Goal: Transaction & Acquisition: Purchase product/service

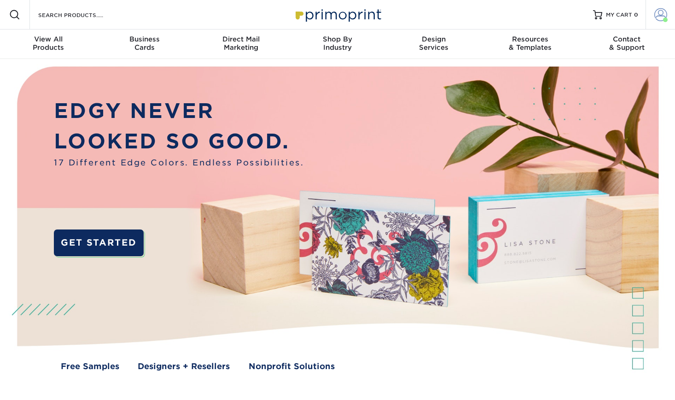
click at [665, 14] on span at bounding box center [661, 14] width 13 height 13
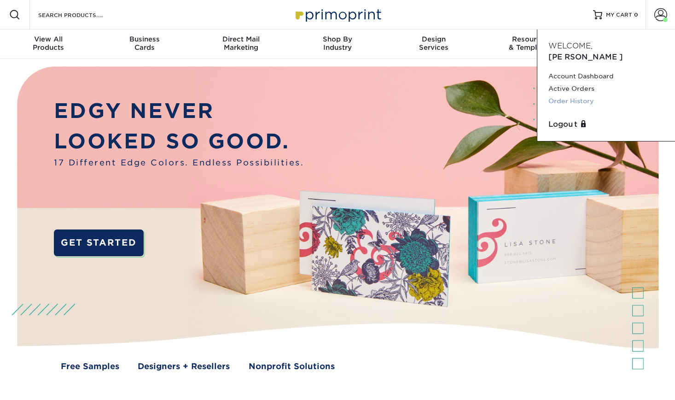
click at [585, 95] on link "Order History" at bounding box center [607, 101] width 116 height 12
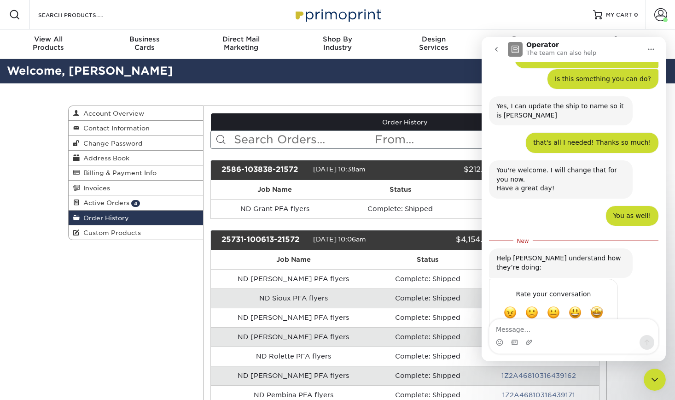
scroll to position [129, 0]
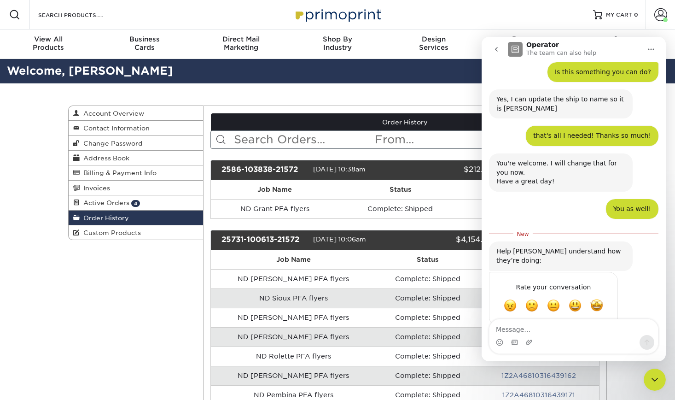
click at [652, 388] on div "Close Intercom Messenger" at bounding box center [655, 379] width 22 height 22
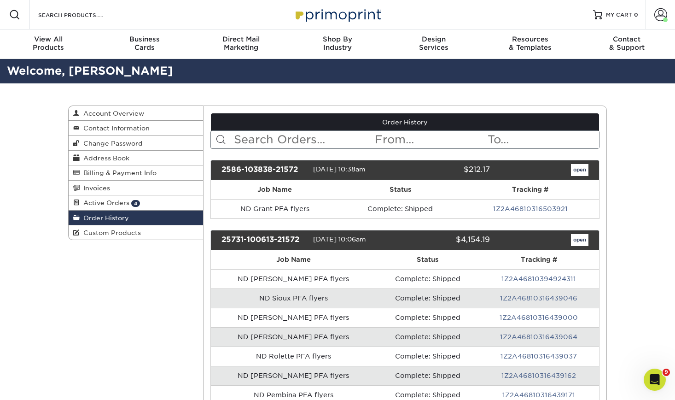
scroll to position [114, 0]
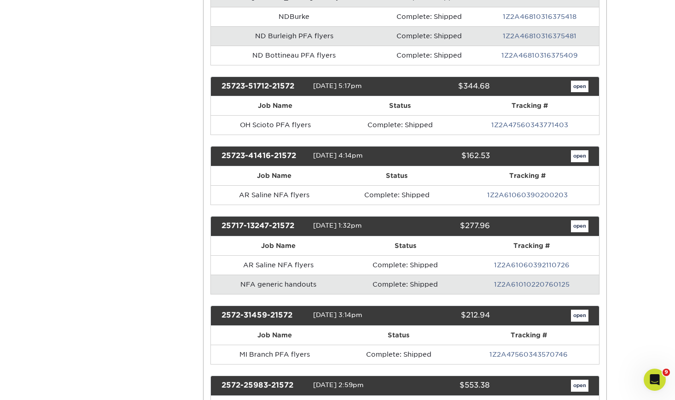
scroll to position [1105, 0]
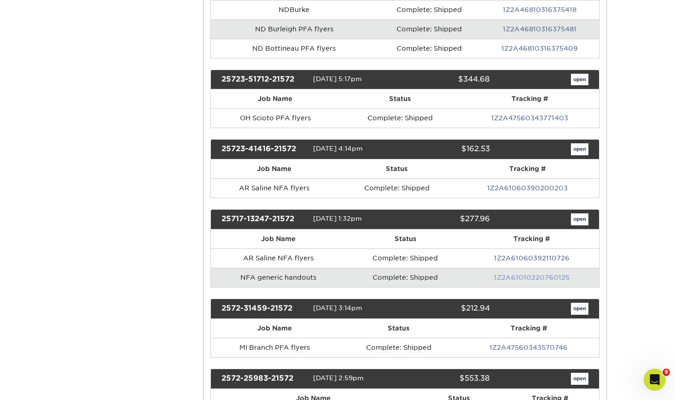
click at [547, 277] on link "1Z2A61010220760125" at bounding box center [532, 277] width 76 height 7
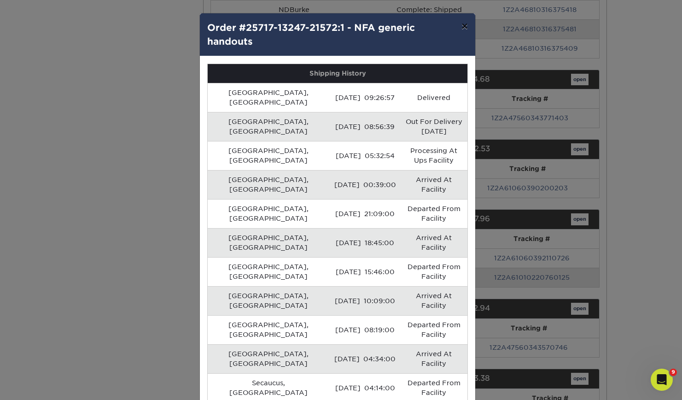
click at [472, 25] on button "×" at bounding box center [464, 26] width 21 height 26
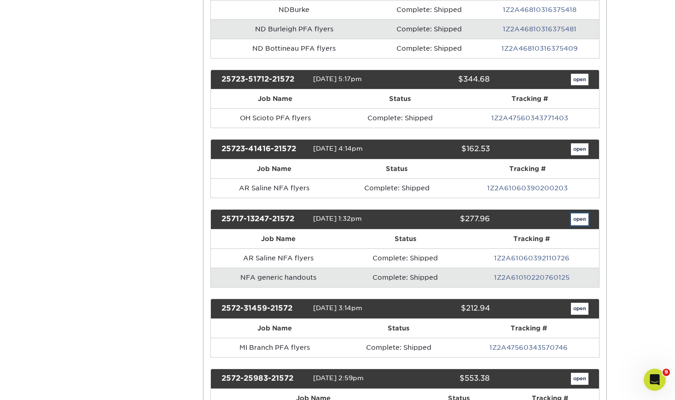
click at [580, 217] on link "open" at bounding box center [580, 219] width 18 height 12
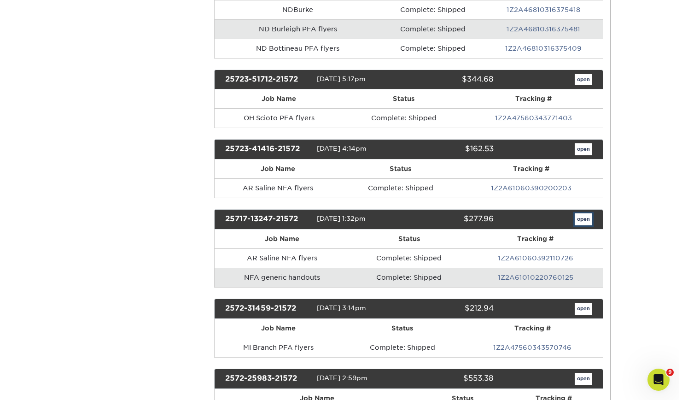
scroll to position [0, 0]
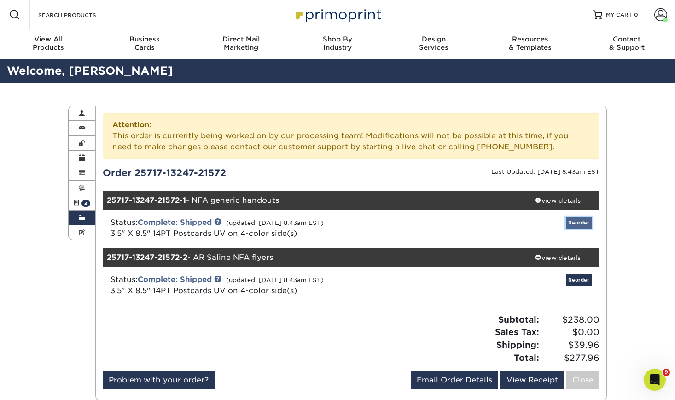
click at [577, 217] on link "Reorder" at bounding box center [579, 223] width 26 height 12
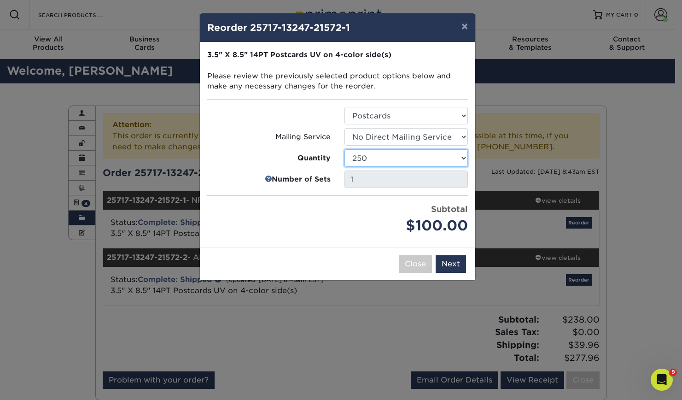
click at [449, 160] on select "25 50 75 100 250 500 1000 2500 5000 10000 15000 20000 25000 30000 35000 40000 4…" at bounding box center [406, 158] width 123 height 18
click at [345, 149] on select "25 50 75 100 250 500 1000 2500 5000 10000 15000 20000 25000 30000 35000 40000 4…" at bounding box center [406, 158] width 123 height 18
click at [460, 156] on select "25 50 75 100 250 500 1000 2500 5000 10000 15000 20000 25000 30000 35000 40000 4…" at bounding box center [406, 158] width 123 height 18
click at [345, 149] on select "25 50 75 100 250 500 1000 2500 5000 10000 15000 20000 25000 30000 35000 40000 4…" at bounding box center [406, 158] width 123 height 18
drag, startPoint x: 421, startPoint y: 162, endPoint x: 420, endPoint y: 166, distance: 4.8
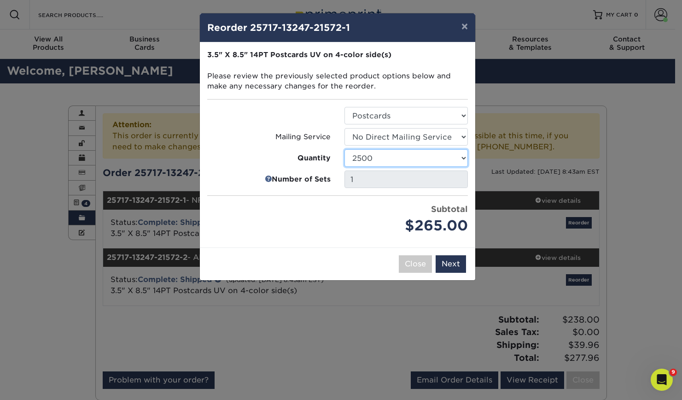
click at [421, 162] on select "25 50 75 100 250 500 1000 2500 5000 10000 15000 20000 25000 30000 35000 40000 4…" at bounding box center [406, 158] width 123 height 18
select select "52e3d710-0e8f-4d4d-8560-7d4d8655be69"
click at [345, 149] on select "25 50 75 100 250 500 1000 2500 5000 10000 15000 20000 25000 30000 35000 40000 4…" at bounding box center [406, 158] width 123 height 18
click at [461, 270] on button "Next" at bounding box center [451, 264] width 30 height 18
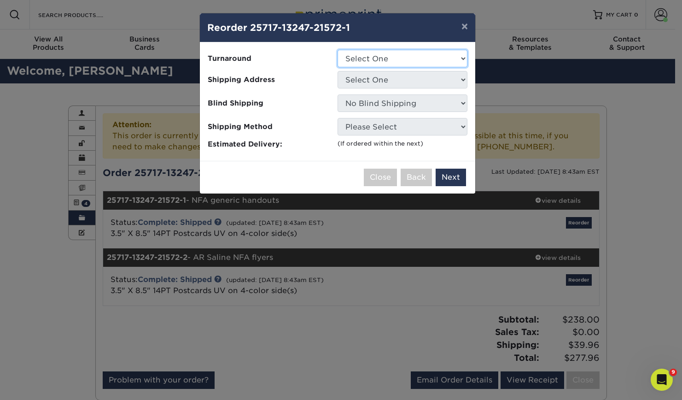
click at [423, 64] on select "Select One 2-4 Business Days 2 Day Next Business Day" at bounding box center [403, 59] width 130 height 18
select select "89f44400-92a2-4516-9a53-bf53cb1f0c2d"
click at [338, 50] on select "Select One 2-4 Business Days 2 Day Next Business Day" at bounding box center [403, 59] width 130 height 18
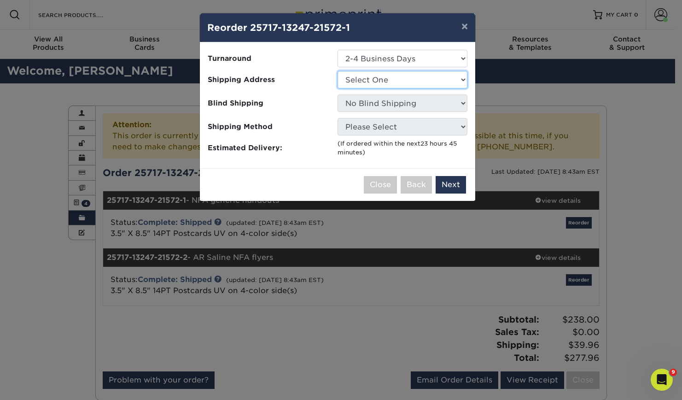
click at [422, 83] on select "Select One 1A Ryan Gunter ARCleburne ARConway ARFranklin" at bounding box center [403, 80] width 130 height 18
select select "210660"
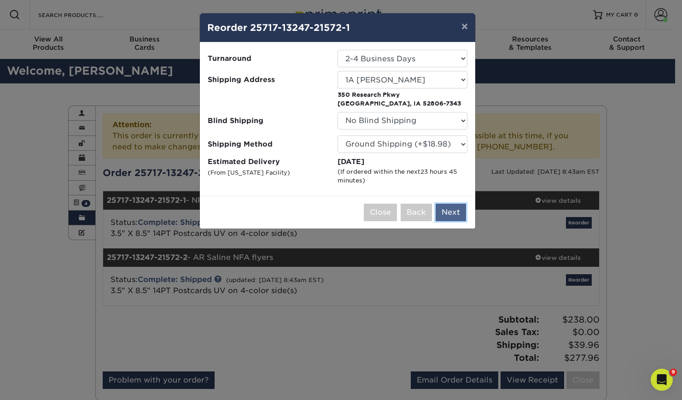
click at [452, 212] on button "Next" at bounding box center [451, 213] width 30 height 18
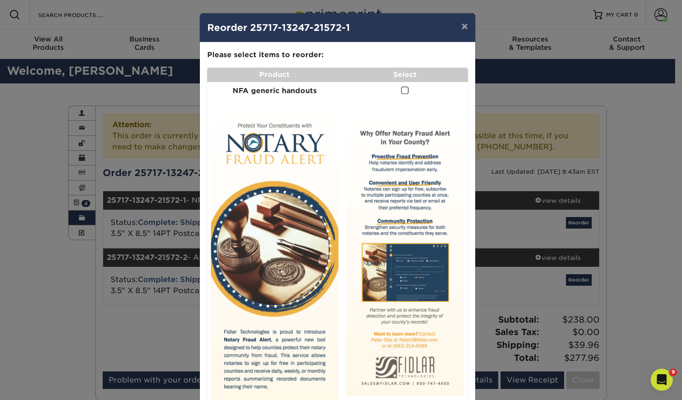
click at [397, 92] on td at bounding box center [405, 91] width 126 height 18
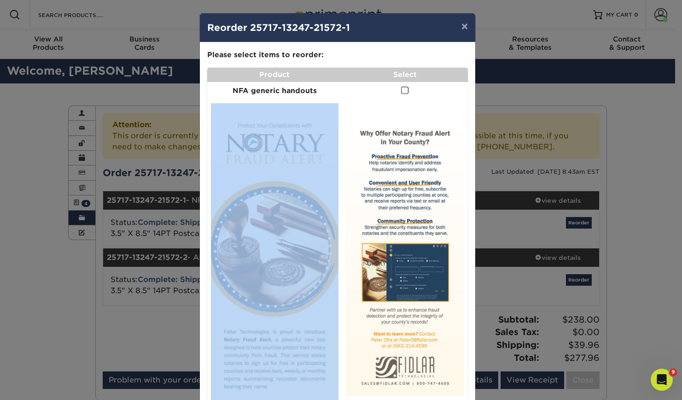
drag, startPoint x: 398, startPoint y: 92, endPoint x: 392, endPoint y: 88, distance: 7.4
click at [395, 94] on td at bounding box center [405, 91] width 126 height 18
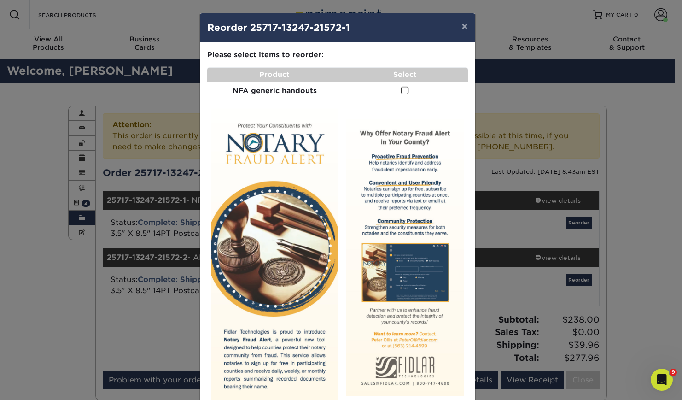
click at [402, 91] on span at bounding box center [405, 90] width 8 height 9
click at [0, 0] on input "checkbox" at bounding box center [0, 0] width 0 height 0
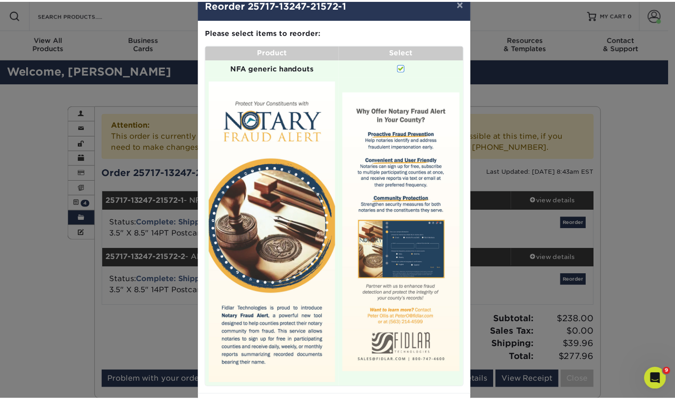
scroll to position [64, 0]
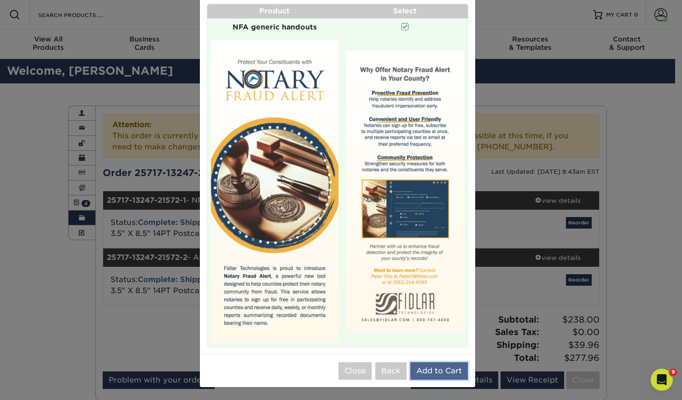
click at [445, 369] on button "Add to Cart" at bounding box center [439, 371] width 58 height 18
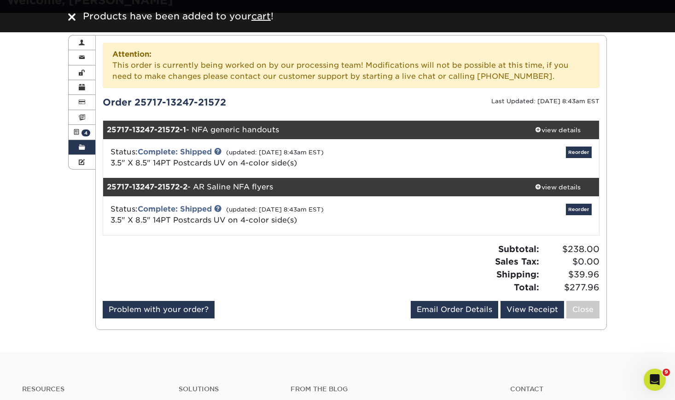
scroll to position [0, 0]
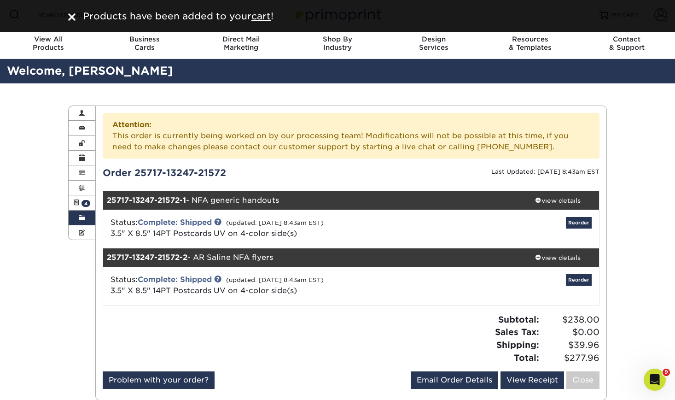
click at [75, 16] on img at bounding box center [71, 16] width 7 height 7
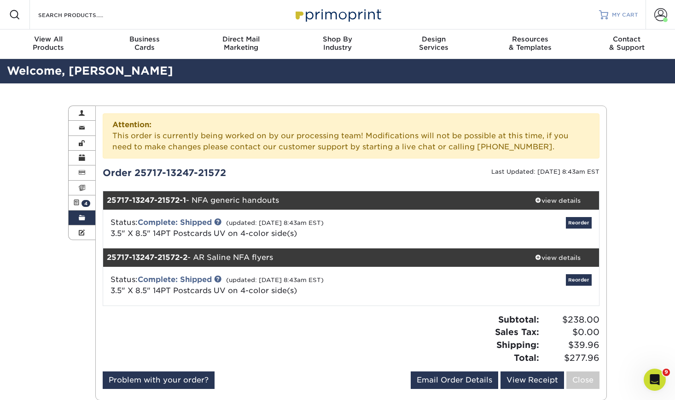
click at [627, 13] on span "MY CART" at bounding box center [625, 15] width 26 height 8
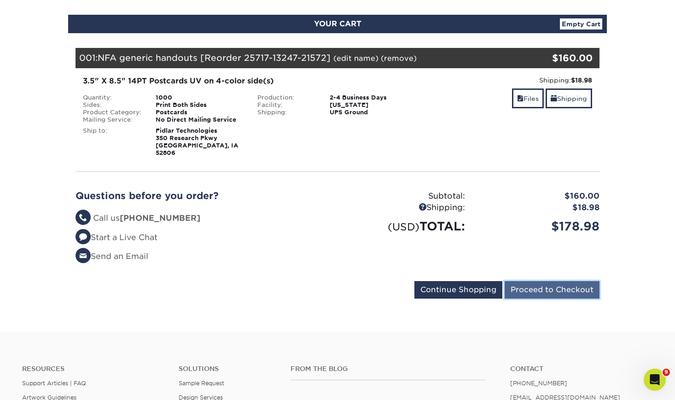
click at [596, 285] on input "Proceed to Checkout" at bounding box center [552, 290] width 95 height 18
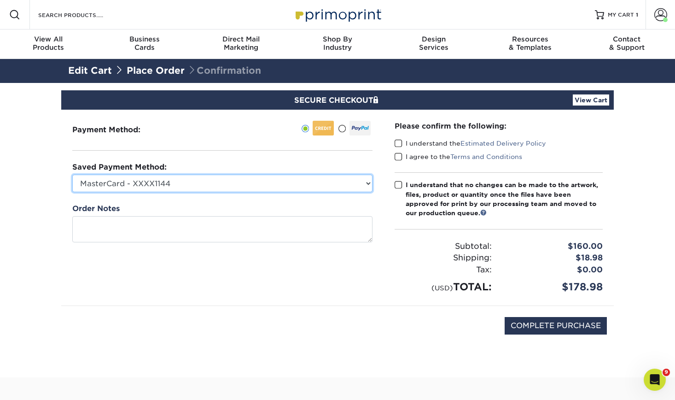
click at [224, 190] on select "MasterCard - XXXX1144 Visa - XXXX9276 MasterCard - XXXX0651 MasterCard - XXXX77…" at bounding box center [222, 184] width 300 height 18
select select "70136"
click at [72, 175] on select "MasterCard - XXXX1144 Visa - XXXX9276 MasterCard - XXXX0651 MasterCard - XXXX77…" at bounding box center [222, 184] width 300 height 18
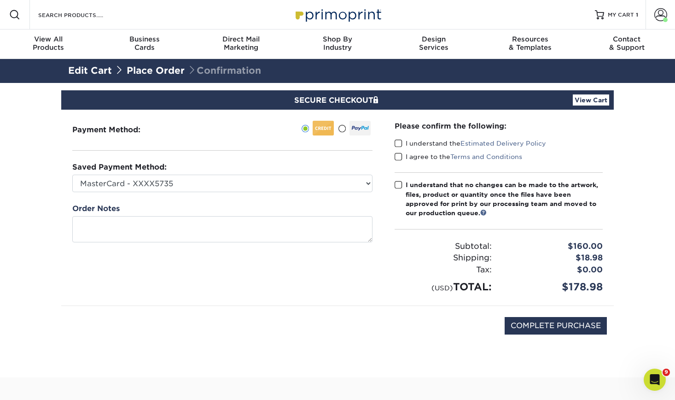
click at [401, 146] on span at bounding box center [399, 143] width 8 height 9
click at [0, 0] on input "I understand the Estimated Delivery Policy" at bounding box center [0, 0] width 0 height 0
click at [398, 155] on span at bounding box center [399, 156] width 8 height 9
click at [0, 0] on input "I agree to the Terms and Conditions" at bounding box center [0, 0] width 0 height 0
click at [396, 185] on span at bounding box center [399, 185] width 8 height 9
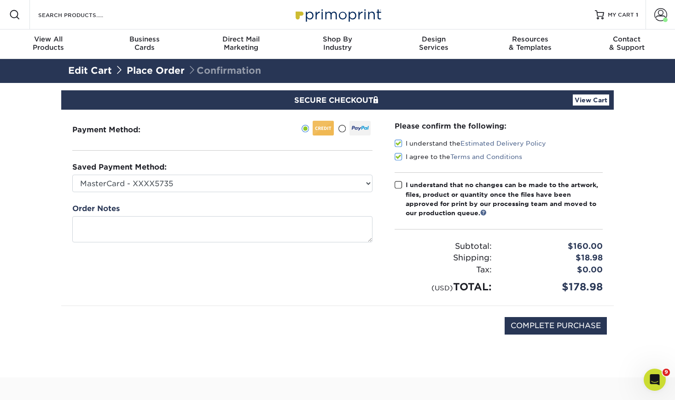
click at [0, 0] on input "I understand that no changes can be made to the artwork, files, product or quan…" at bounding box center [0, 0] width 0 height 0
click at [542, 327] on input "COMPLETE PURCHASE" at bounding box center [556, 326] width 102 height 18
type input "PROCESSING, PLEASE WAIT..."
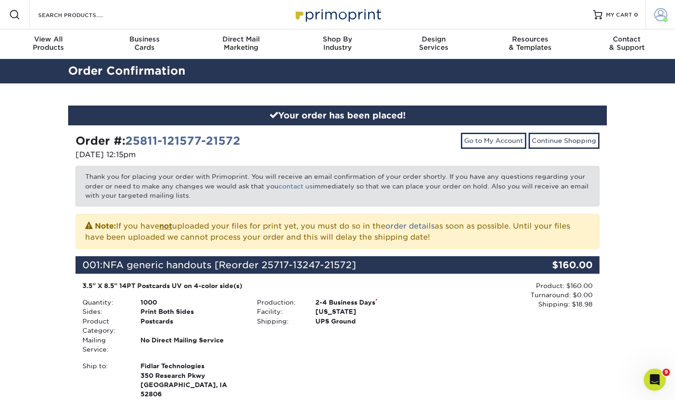
click at [653, 17] on link "Account" at bounding box center [660, 14] width 29 height 29
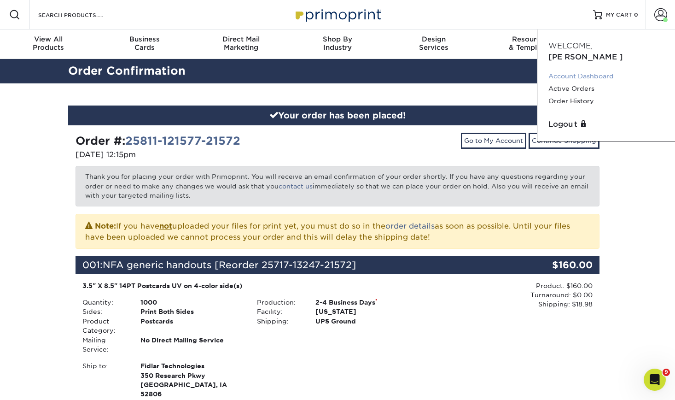
click at [582, 70] on link "Account Dashboard" at bounding box center [607, 76] width 116 height 12
click at [665, 22] on span at bounding box center [665, 20] width 5 height 5
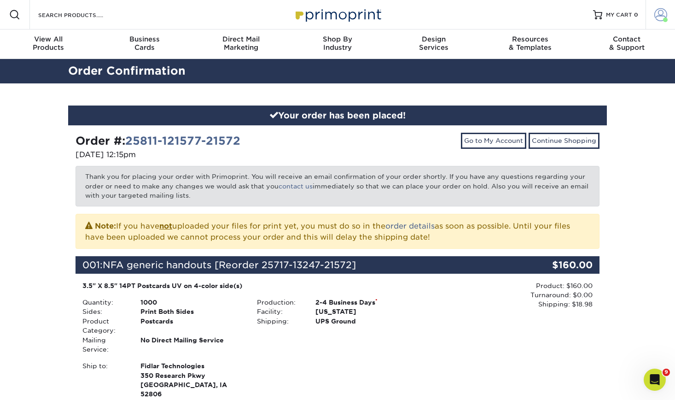
click at [665, 12] on span at bounding box center [661, 14] width 13 height 13
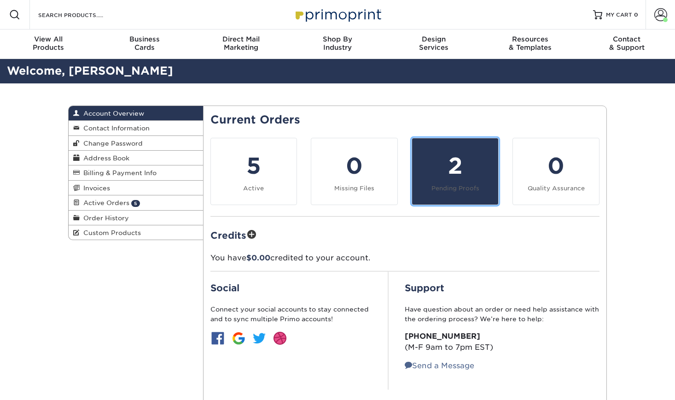
click at [439, 158] on div "2" at bounding box center [455, 165] width 75 height 33
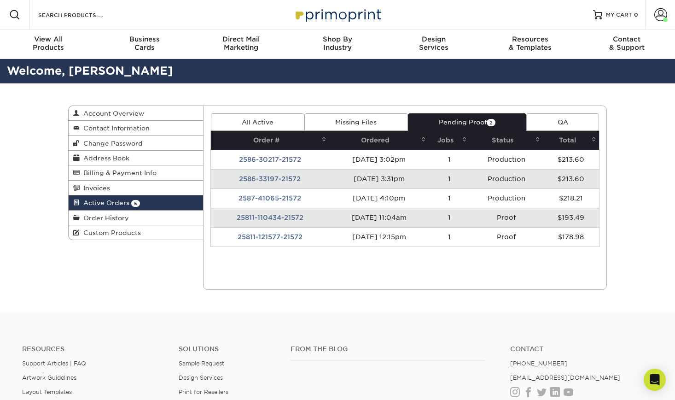
click at [398, 222] on td "[DATE] 11:04am" at bounding box center [379, 217] width 100 height 19
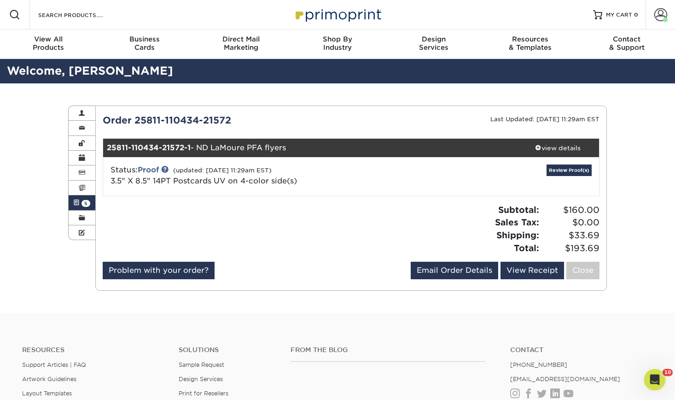
click at [593, 175] on div "Review Proof(s)" at bounding box center [516, 176] width 165 height 24
click at [580, 170] on link "Review Proof(s)" at bounding box center [569, 170] width 45 height 12
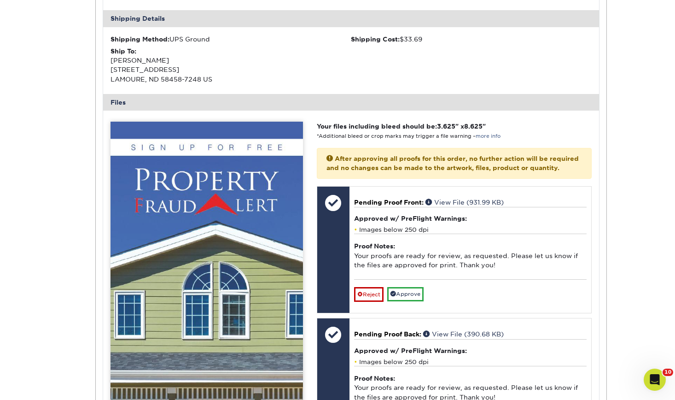
scroll to position [507, 0]
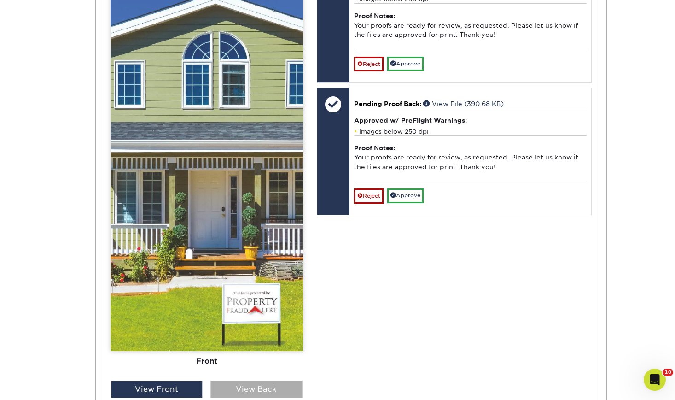
click at [255, 388] on div "View Back" at bounding box center [256, 389] width 92 height 18
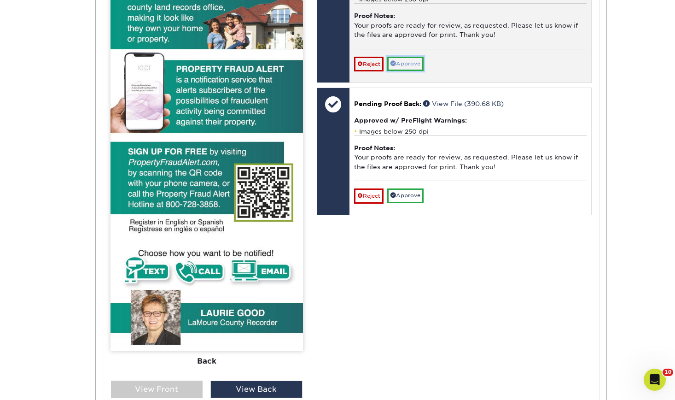
click at [414, 71] on link "Approve" at bounding box center [405, 64] width 36 height 14
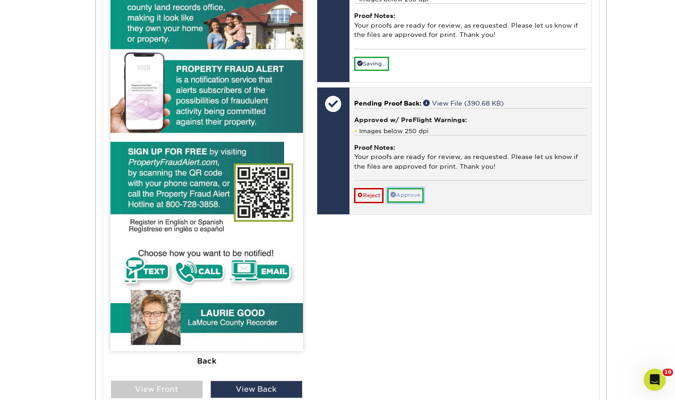
click at [403, 202] on link "Approve" at bounding box center [405, 195] width 36 height 14
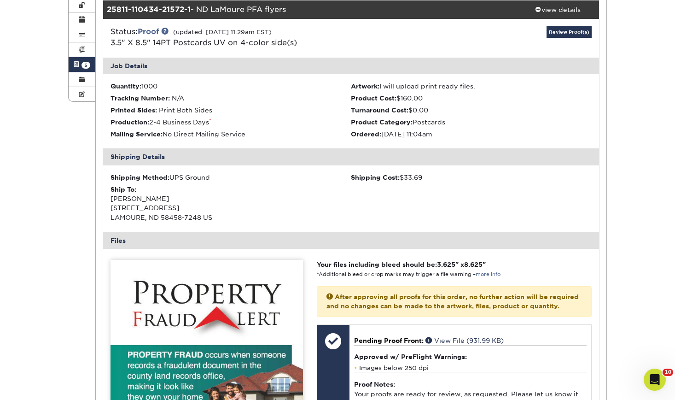
scroll to position [46, 0]
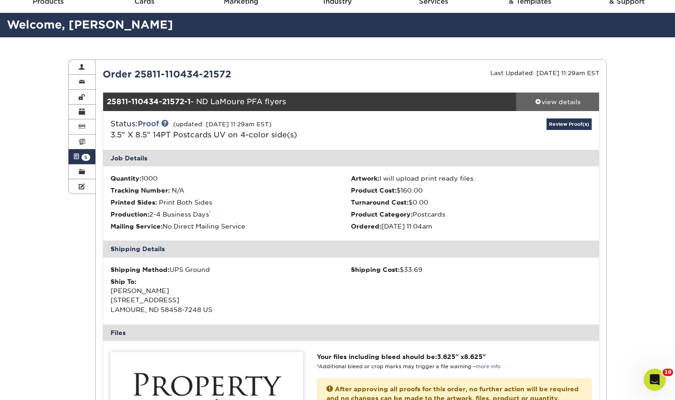
click at [550, 105] on div "view details" at bounding box center [557, 101] width 83 height 9
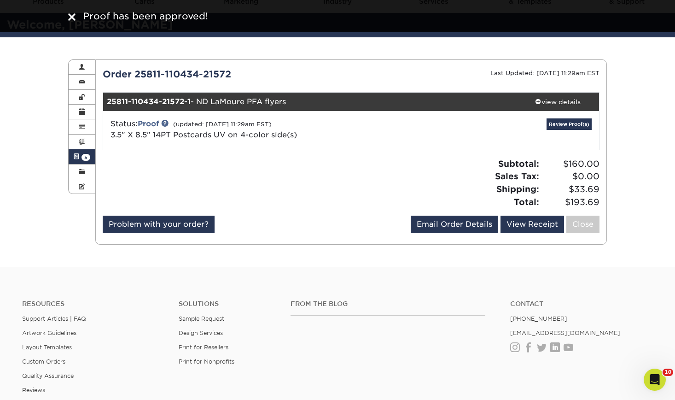
click at [84, 153] on link "Active Orders 5" at bounding box center [82, 156] width 27 height 15
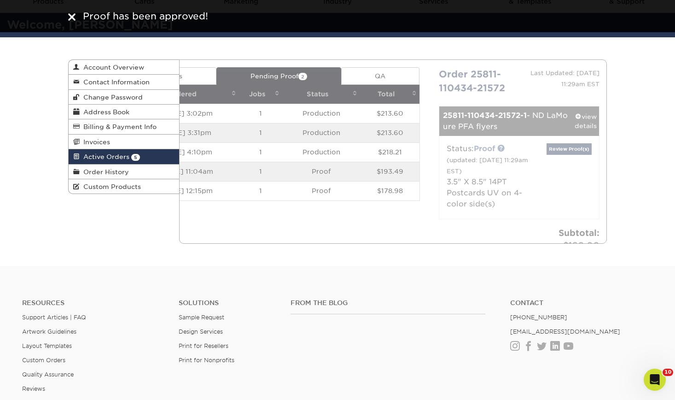
scroll to position [0, 0]
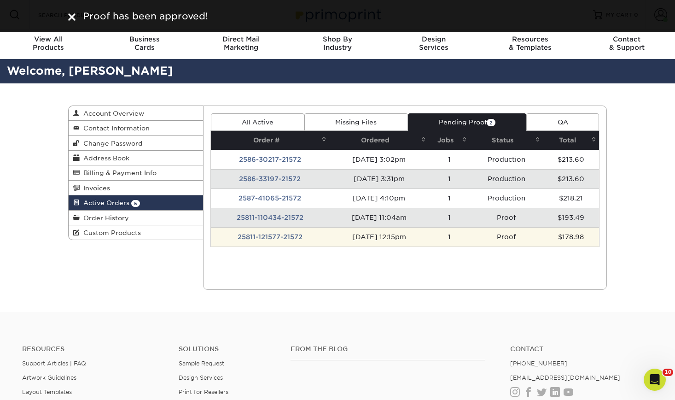
click at [493, 245] on td "Proof" at bounding box center [506, 236] width 73 height 19
